Goal: Information Seeking & Learning: Find specific fact

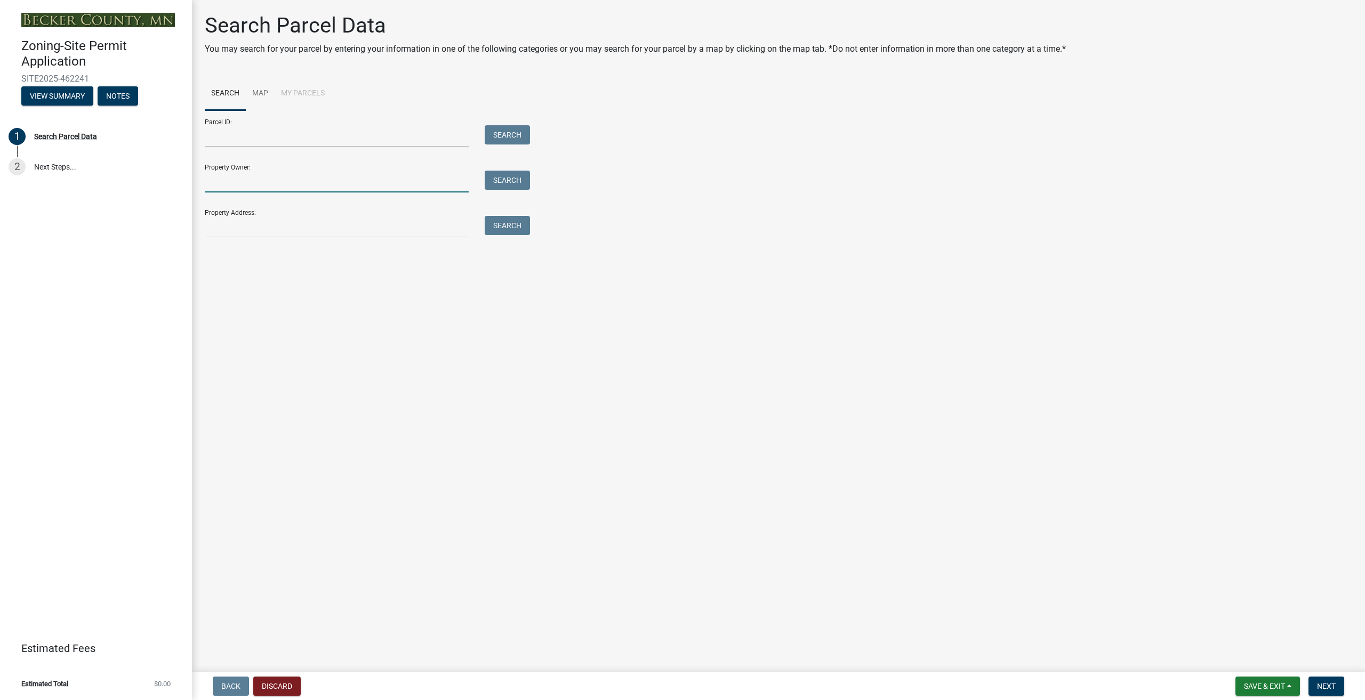
click at [223, 178] on input "Property Owner:" at bounding box center [337, 182] width 264 height 22
click at [241, 182] on input "[DEMOGRAPHIC_DATA]" at bounding box center [337, 182] width 264 height 22
type input "[DEMOGRAPHIC_DATA]"
click at [246, 228] on input "Property Address:" at bounding box center [337, 227] width 264 height 22
click at [234, 223] on input "Property Address:" at bounding box center [337, 227] width 264 height 22
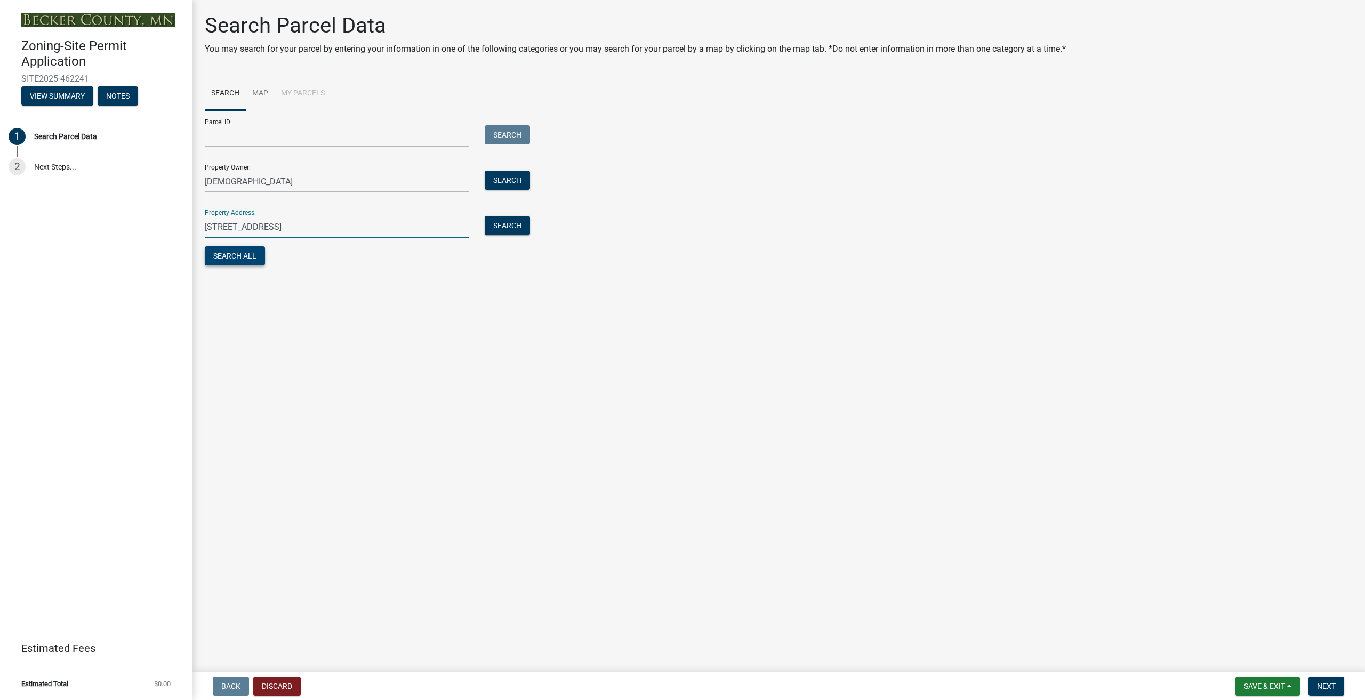
type input "[STREET_ADDRESS]"
click at [247, 257] on button "Search All" at bounding box center [235, 255] width 60 height 19
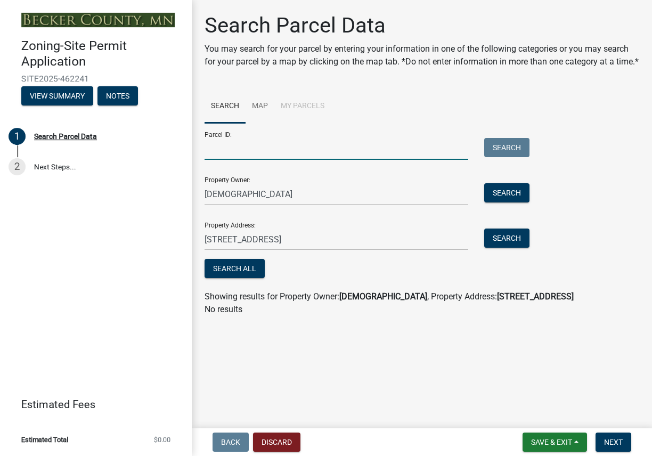
click at [243, 160] on input "Parcel ID:" at bounding box center [337, 149] width 264 height 22
type input "197003002"
click at [507, 157] on button "Search" at bounding box center [507, 147] width 45 height 19
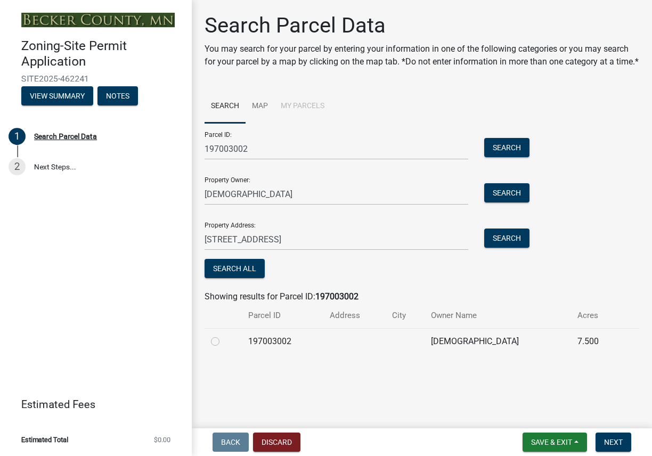
click at [224, 335] on label at bounding box center [224, 335] width 0 height 0
click at [224, 342] on input "radio" at bounding box center [227, 338] width 7 height 7
radio input "true"
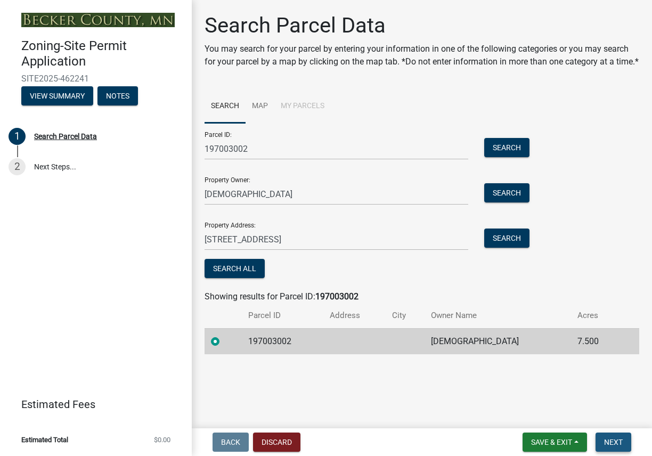
click at [610, 440] on span "Next" at bounding box center [614, 442] width 19 height 9
